Goal: Task Accomplishment & Management: Complete application form

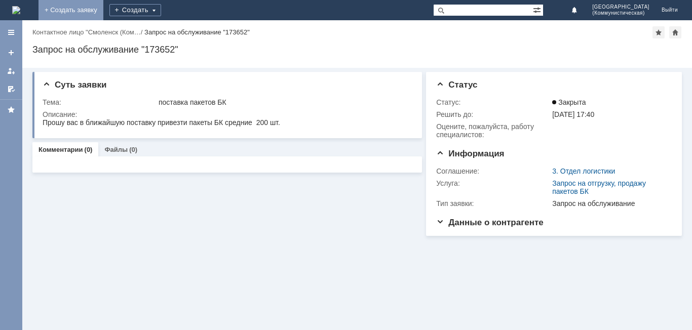
click at [103, 8] on link "+ Создать заявку" at bounding box center [70, 10] width 65 height 20
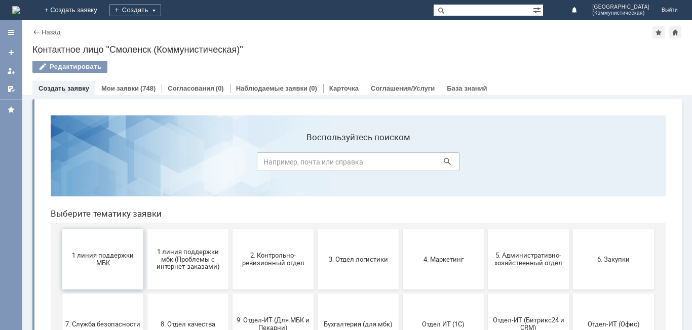
click at [91, 268] on button "1 линия поддержки МБК" at bounding box center [102, 259] width 81 height 61
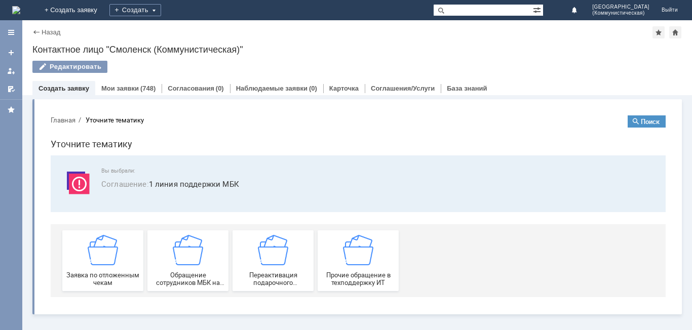
click at [91, 268] on div "Заявка по отложенным чекам" at bounding box center [102, 261] width 75 height 52
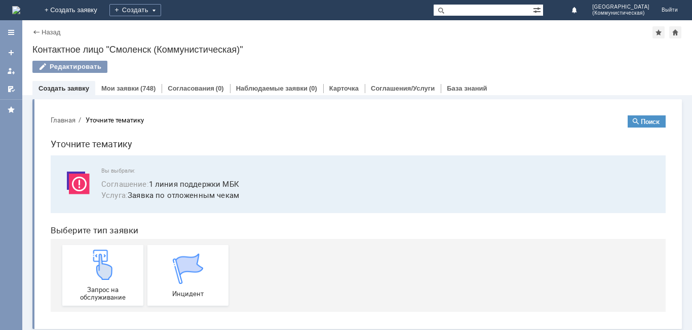
click at [91, 268] on img at bounding box center [103, 265] width 30 height 30
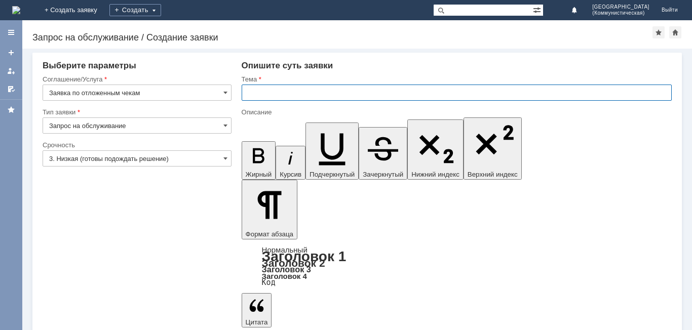
click at [250, 95] on input "text" at bounding box center [457, 93] width 430 height 16
type input "удалить чек"
